Goal: Check status: Check status

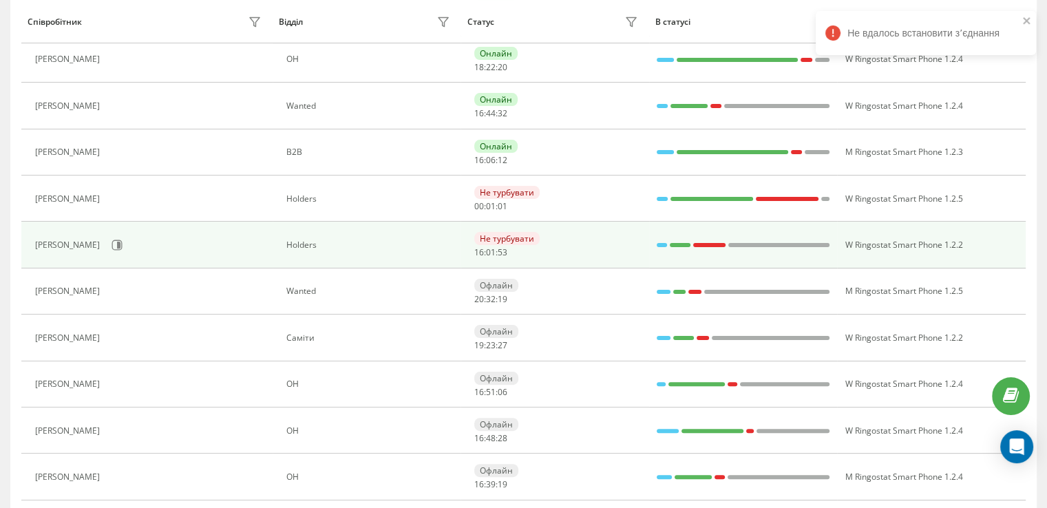
scroll to position [413, 0]
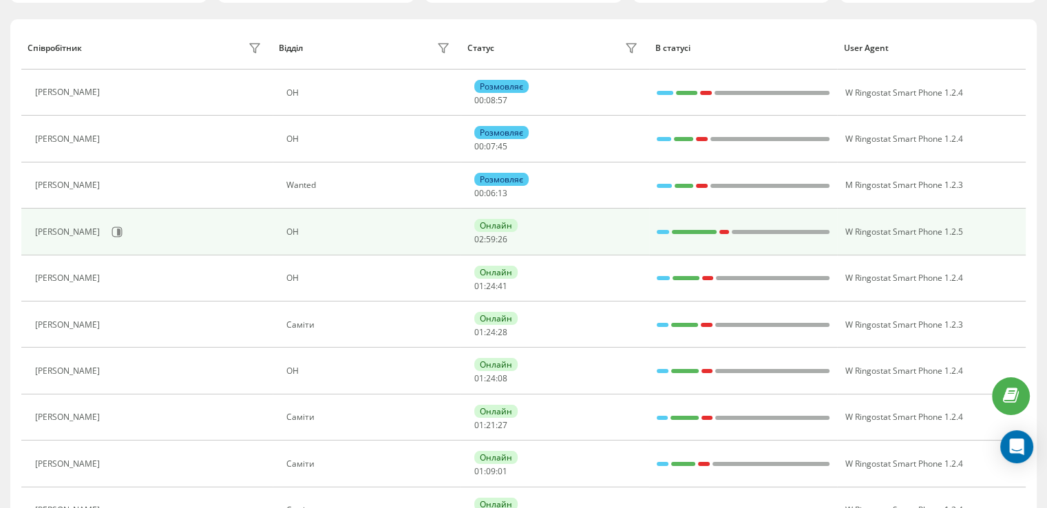
scroll to position [223, 0]
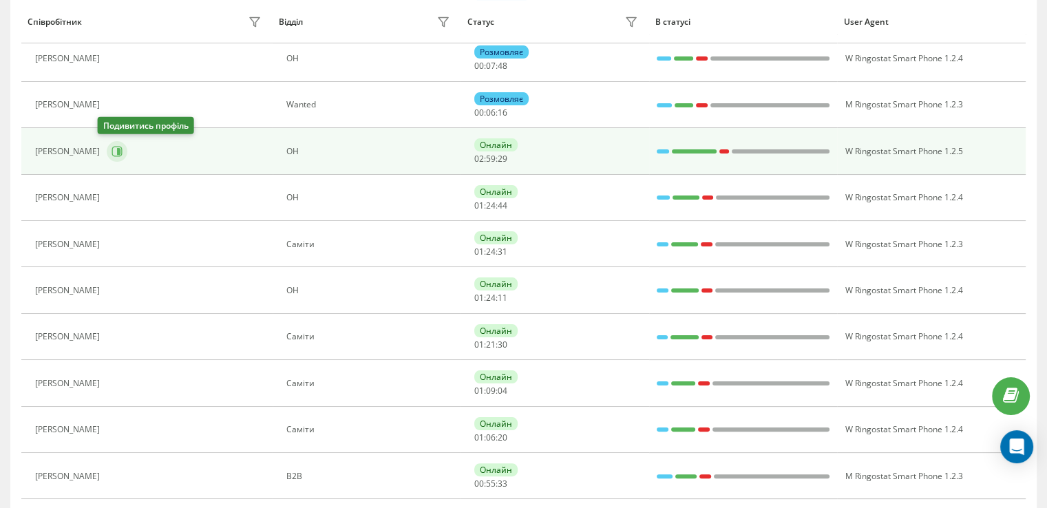
click at [117, 152] on icon at bounding box center [118, 151] width 3 height 7
click at [117, 150] on icon at bounding box center [118, 151] width 3 height 7
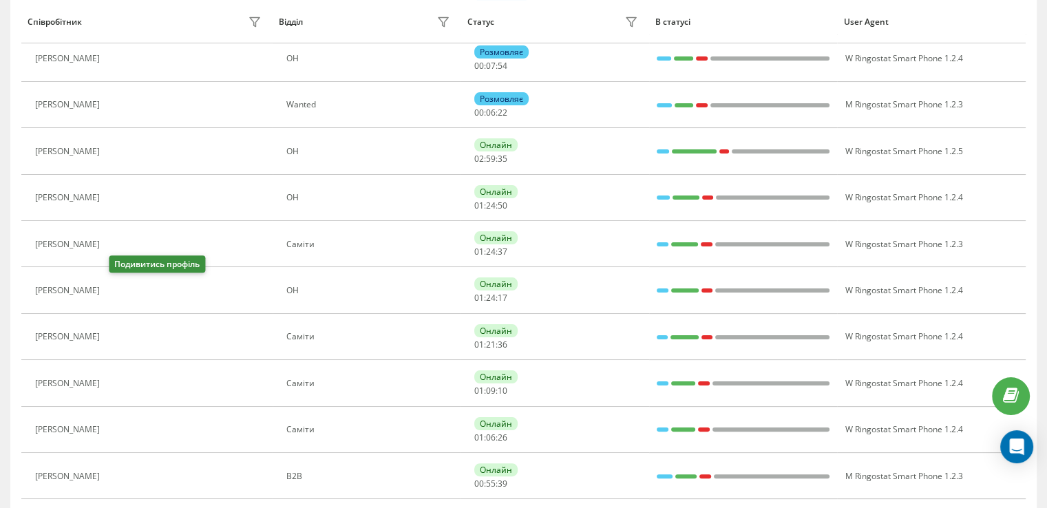
click at [118, 288] on icon at bounding box center [116, 290] width 3 height 7
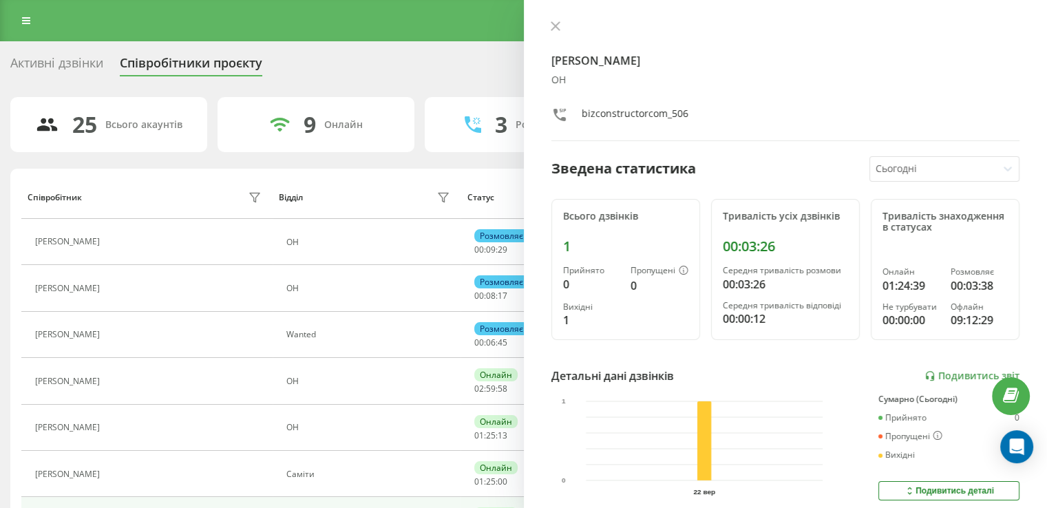
click at [558, 18] on div "Роман Григор'єв ОН bizconstructorcom_506 Зведена статистика Сьогодні Всього дзв…" at bounding box center [786, 254] width 524 height 508
click at [559, 23] on icon at bounding box center [554, 26] width 8 height 8
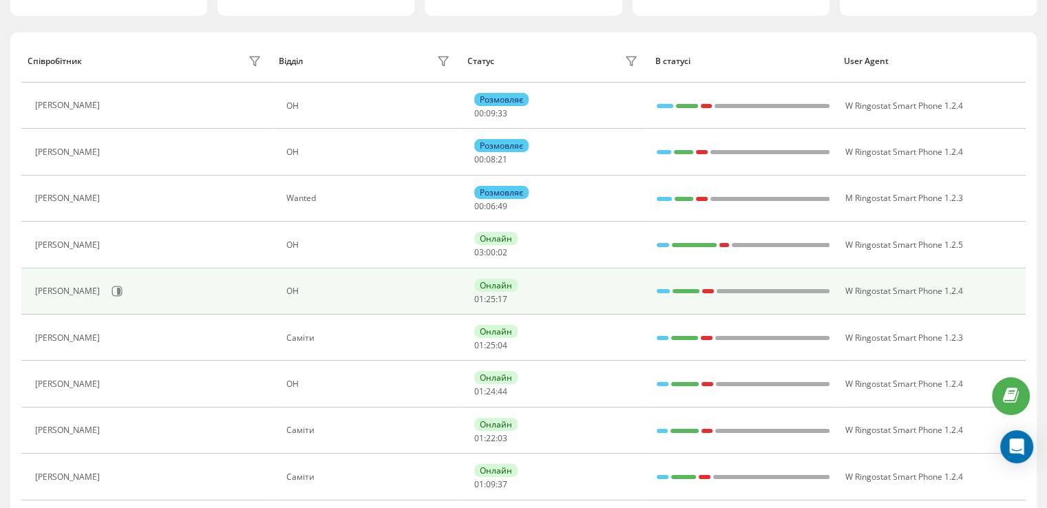
scroll to position [138, 0]
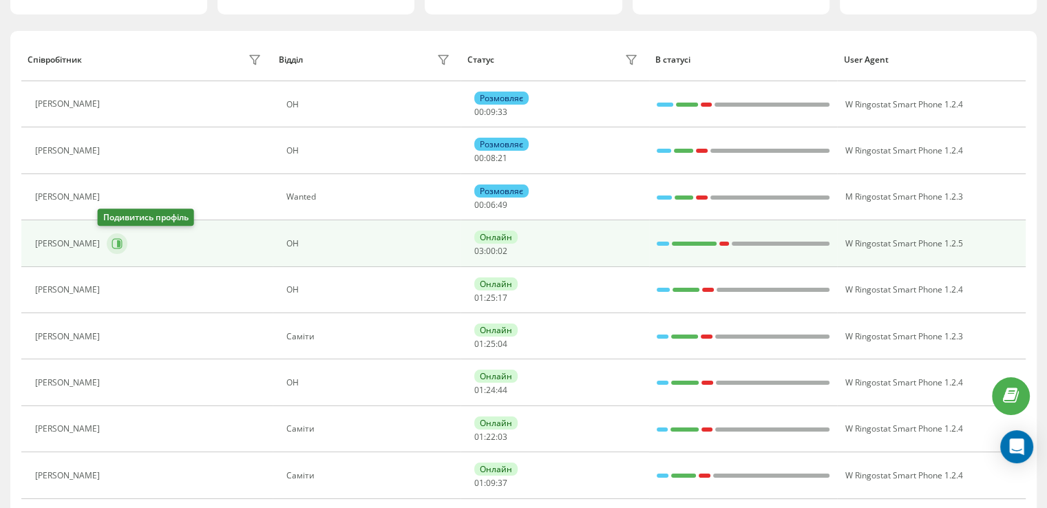
click at [117, 240] on icon at bounding box center [118, 243] width 3 height 7
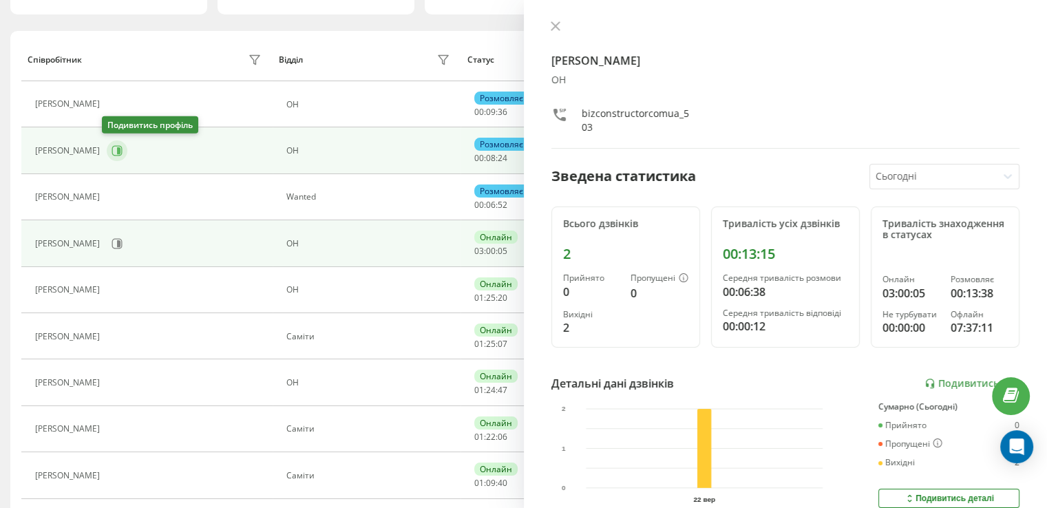
click at [111, 149] on icon at bounding box center [116, 150] width 11 height 11
